Goal: Answer question/provide support

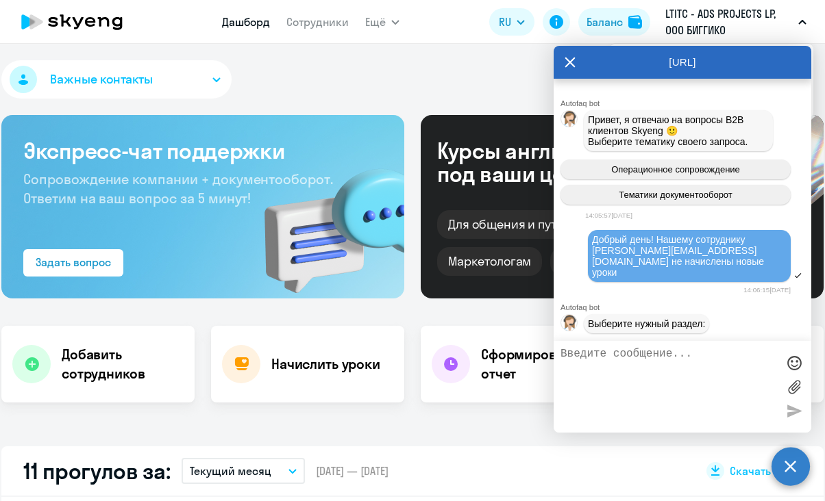
select select "30"
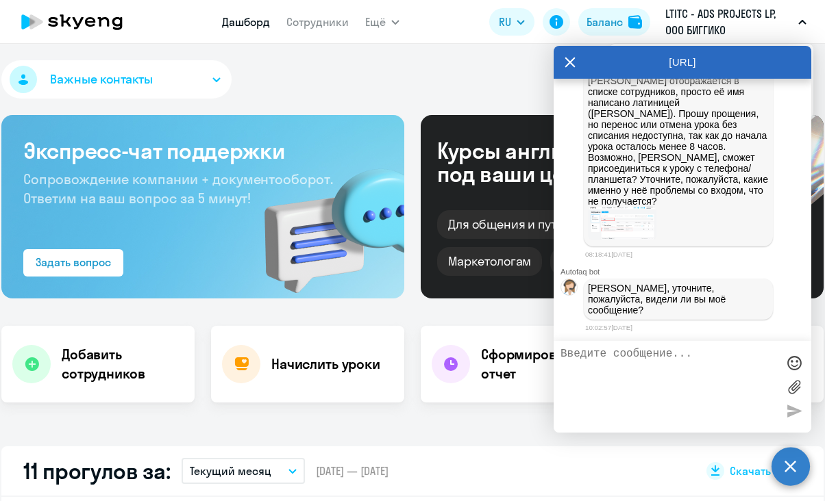
scroll to position [3661, 0]
click at [619, 240] on img at bounding box center [622, 224] width 69 height 34
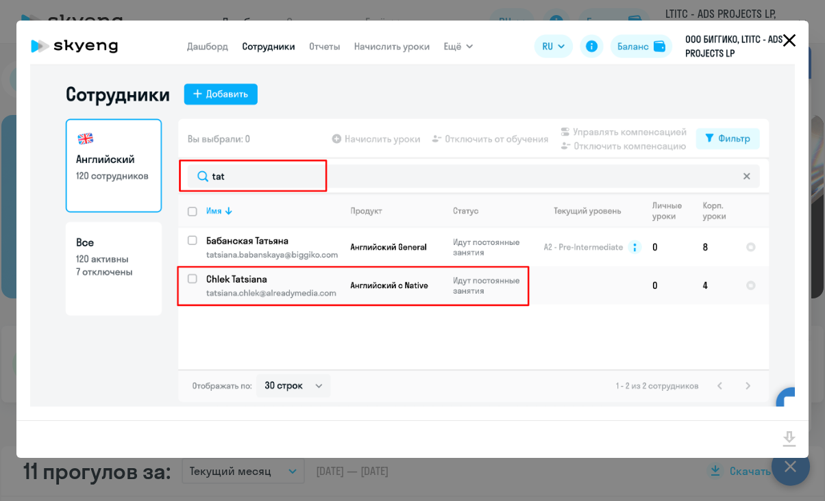
click at [793, 45] on icon "Close" at bounding box center [789, 40] width 13 height 13
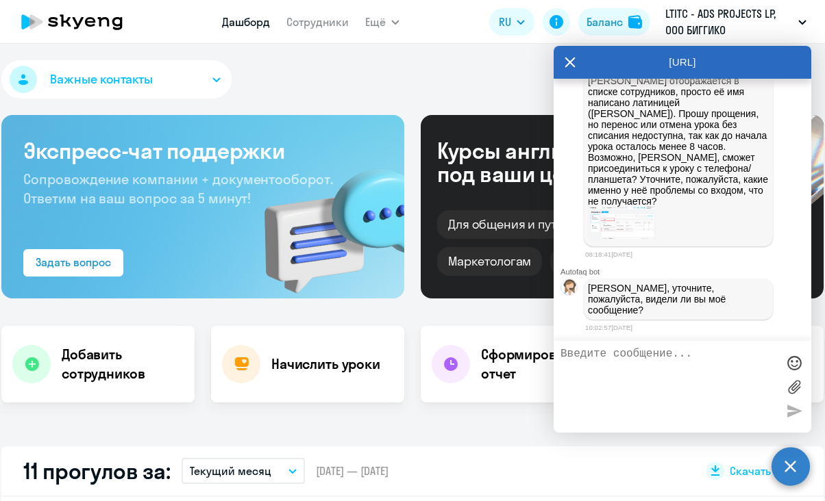
scroll to position [3714, 0]
click at [689, 364] on textarea at bounding box center [668, 387] width 216 height 78
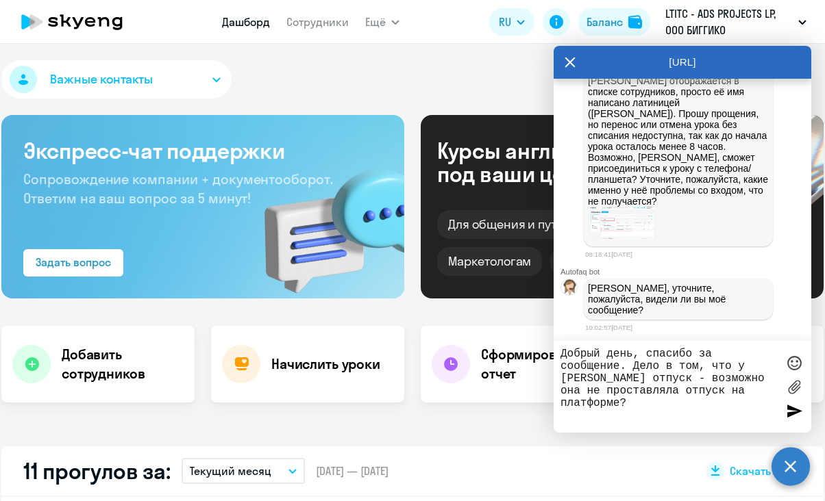
type textarea "Добрый день, спасибо за сообщение. Дело в том, что у [PERSON_NAME] отпуск - воз…"
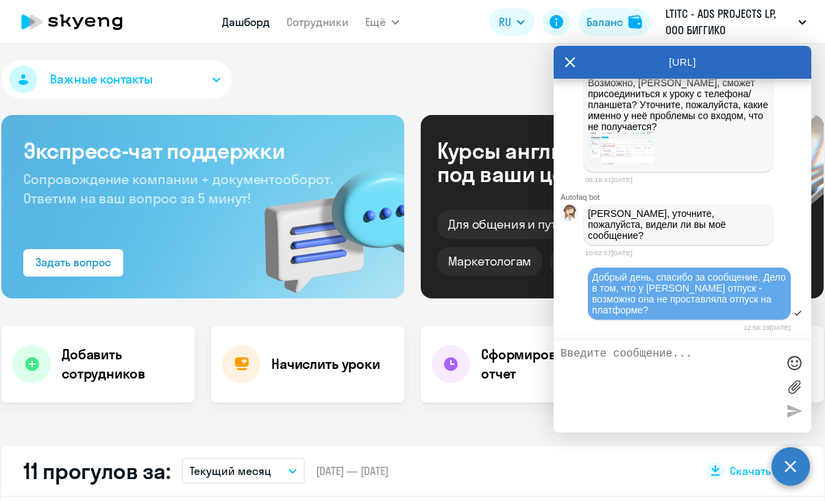
scroll to position [3792, 0]
click at [640, 362] on textarea at bounding box center [668, 387] width 216 height 78
type textarea "Не получается войти по почте"
drag, startPoint x: 752, startPoint y: 354, endPoint x: 560, endPoint y: 354, distance: 192.5
click at [560, 355] on textarea "Не получается войти по почте" at bounding box center [668, 387] width 216 height 78
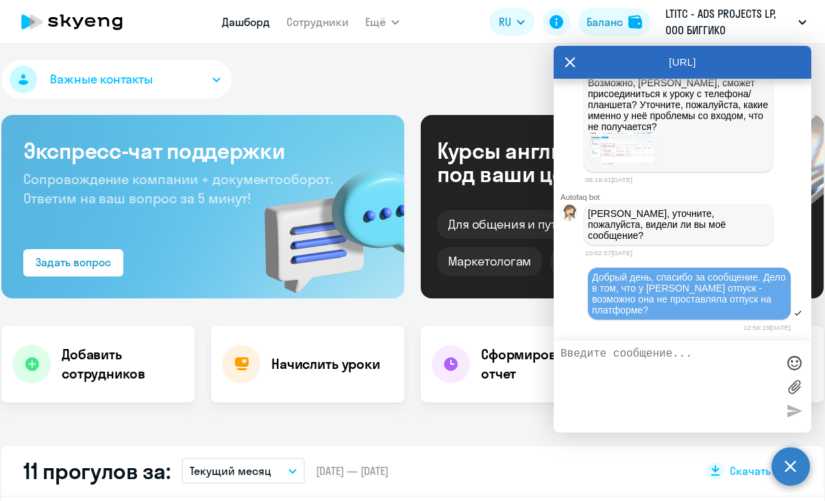
click at [589, 362] on textarea at bounding box center [668, 387] width 216 height 78
click at [711, 356] on textarea at bounding box center [668, 387] width 216 height 78
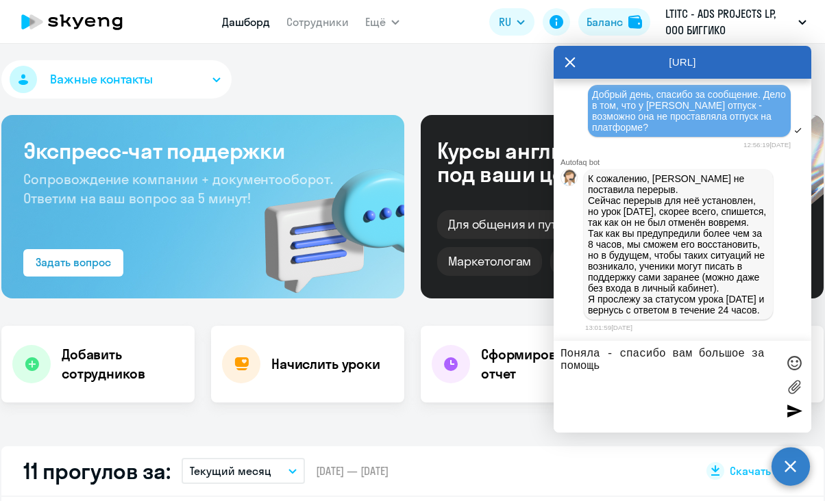
type textarea "Поняла - спасибо вам большое за помощь!"
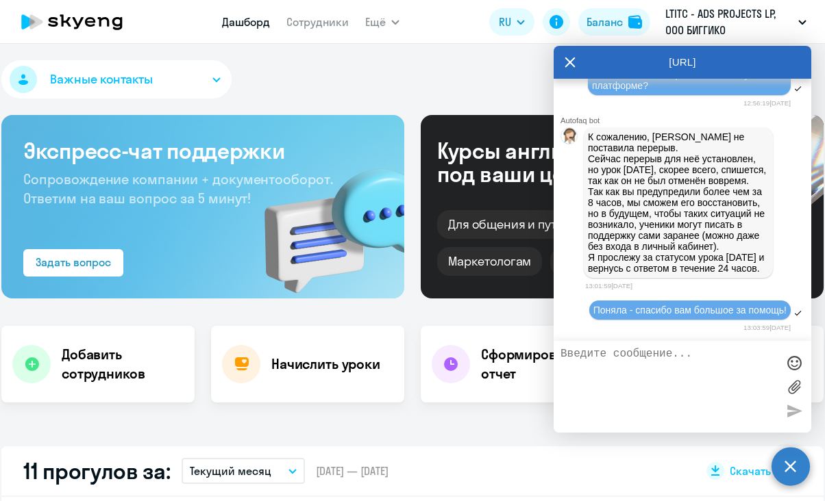
scroll to position [4045, 0]
click at [645, 361] on textarea at bounding box center [668, 387] width 216 height 78
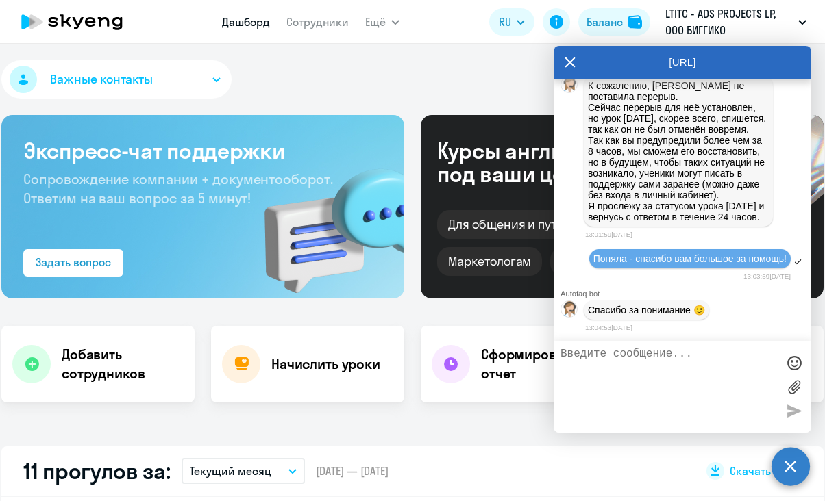
scroll to position [4119, 0]
click at [649, 364] on textarea at bounding box center [668, 387] width 216 height 78
click at [571, 69] on icon at bounding box center [570, 62] width 11 height 33
